Goal: Check status: Check status

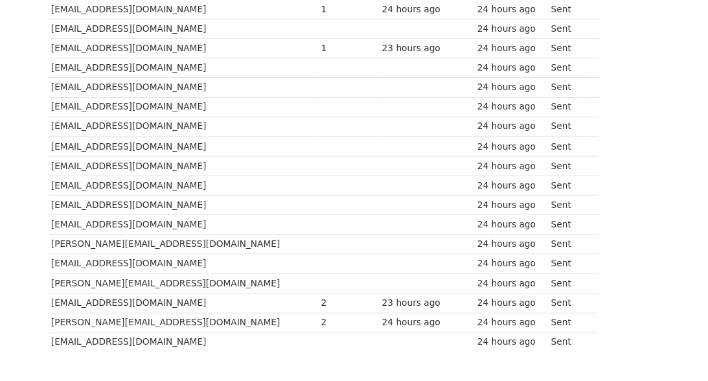
scroll to position [1017, 0]
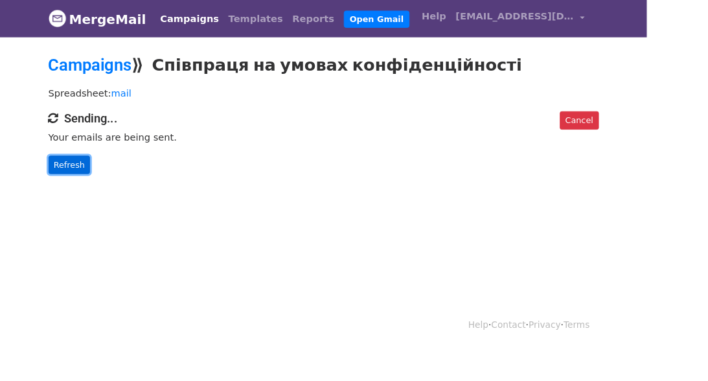
click at [53, 180] on link "Refresh" at bounding box center [76, 180] width 46 height 20
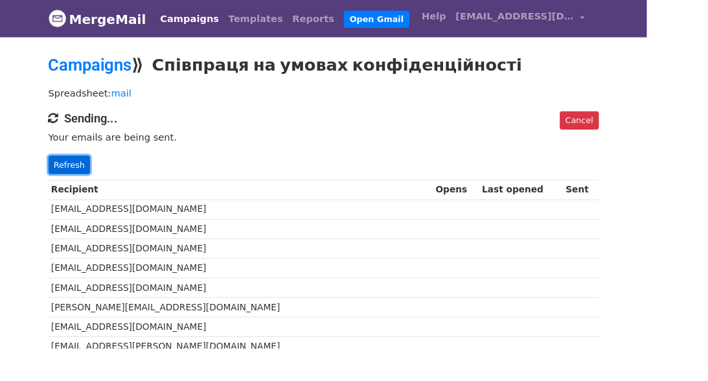
click at [53, 172] on link "Refresh" at bounding box center [76, 180] width 46 height 20
click at [56, 182] on link "Refresh" at bounding box center [76, 180] width 46 height 20
click at [53, 182] on link "Refresh" at bounding box center [76, 180] width 46 height 20
